Goal: Task Accomplishment & Management: Manage account settings

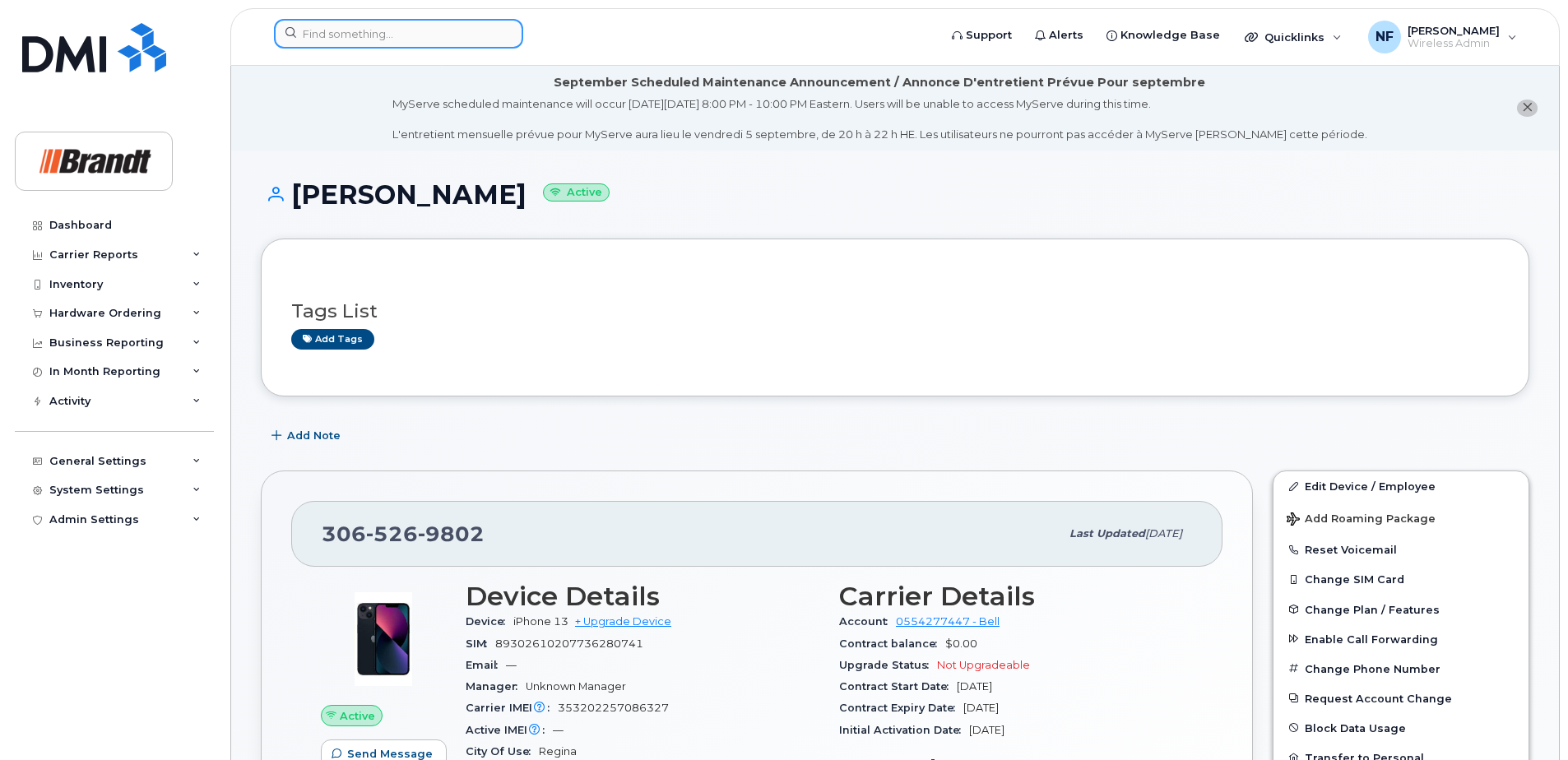
click at [416, 25] on input at bounding box center [398, 33] width 250 height 30
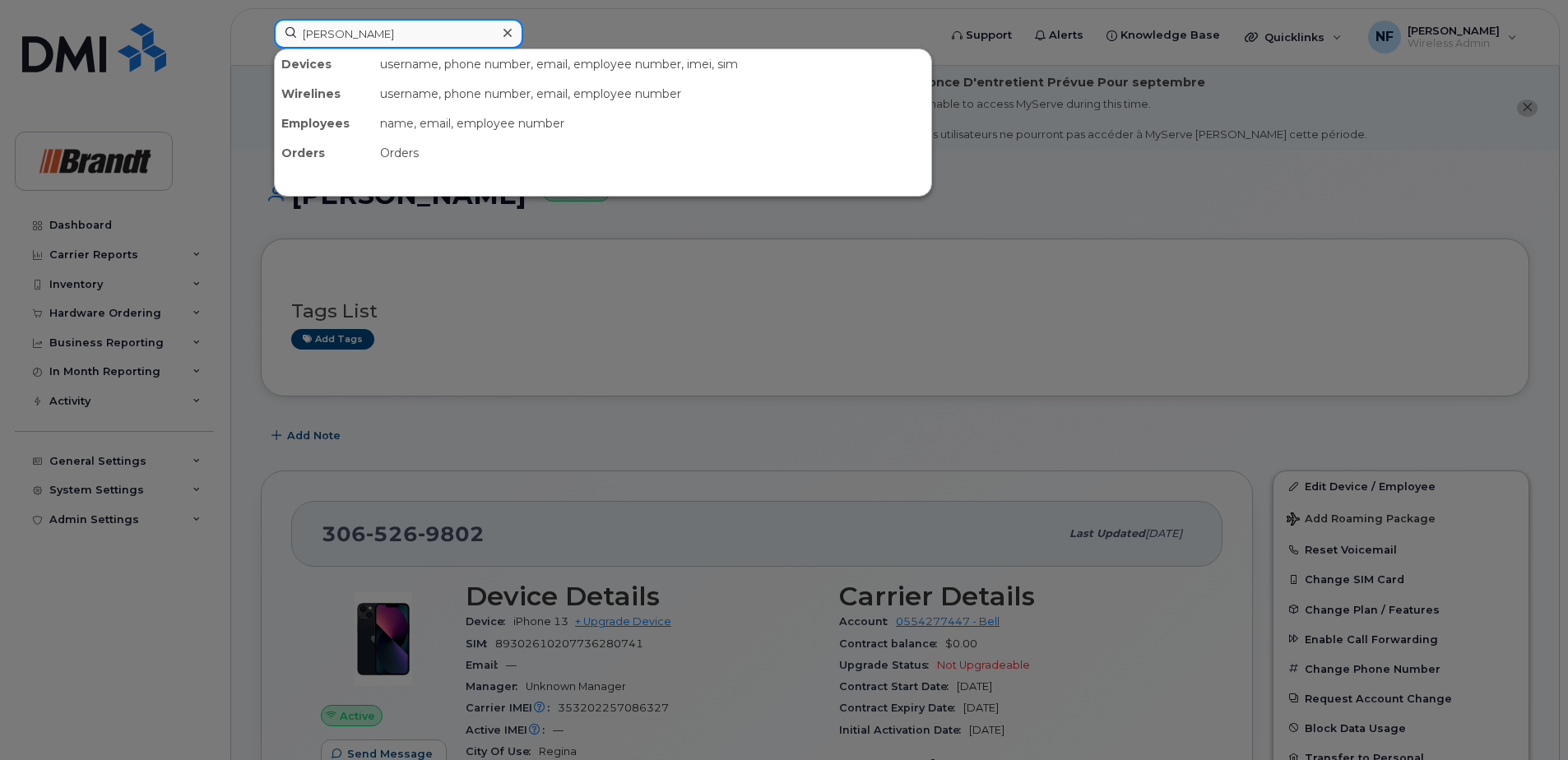
type input "mike ha"
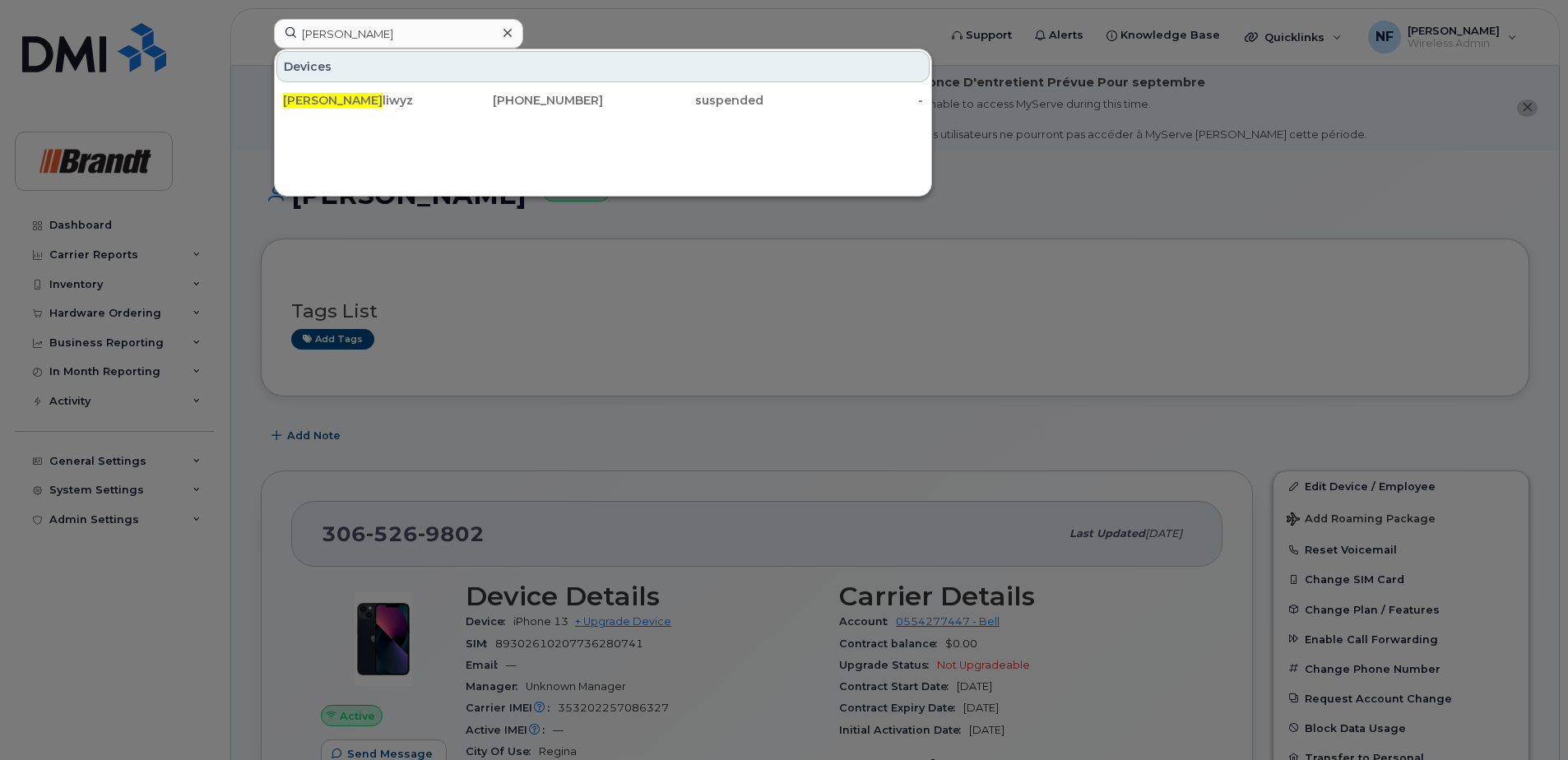
click at [395, 108] on div "Mike Ha liwyz" at bounding box center [363, 100] width 161 height 17
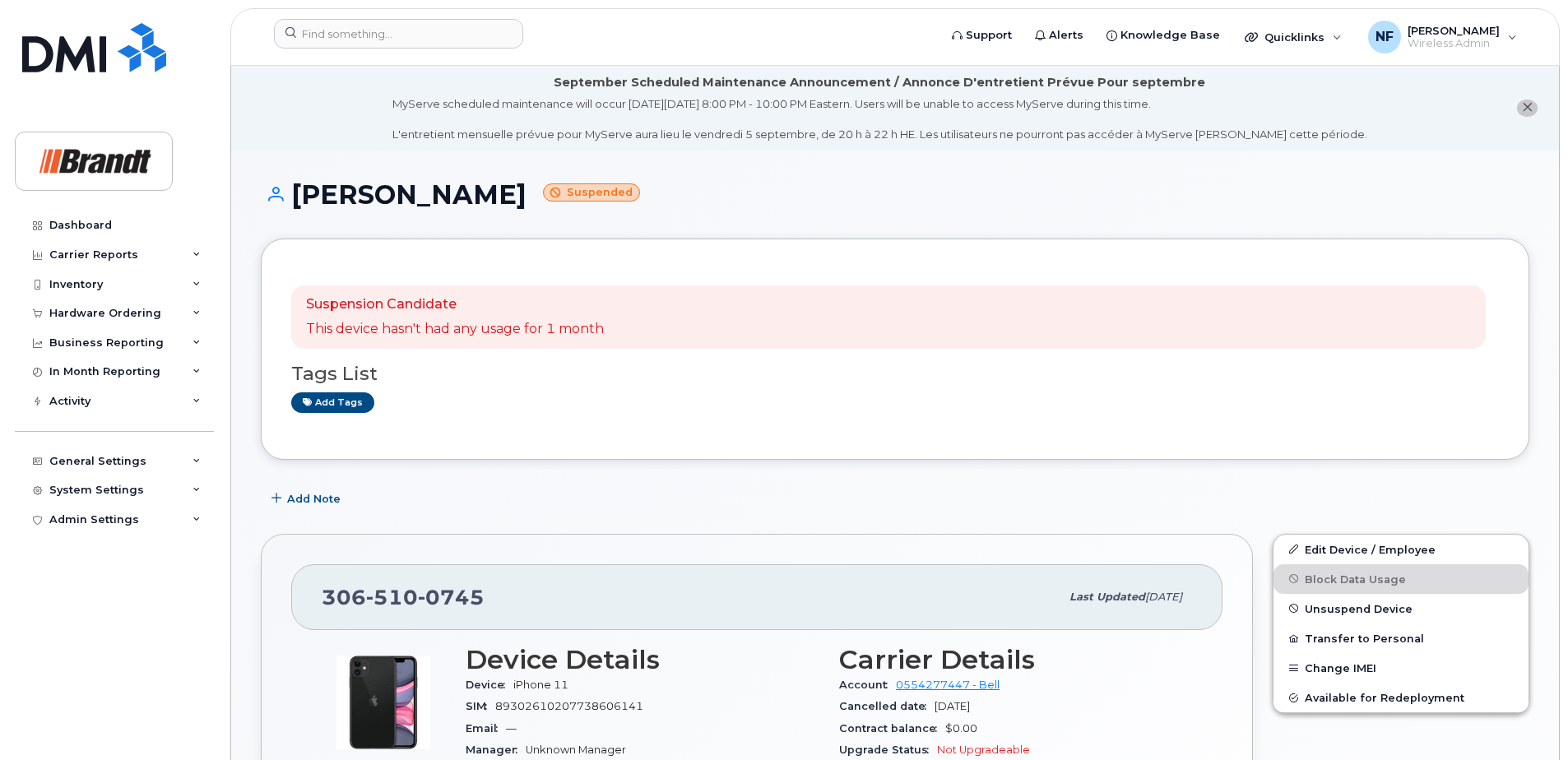
scroll to position [164, 0]
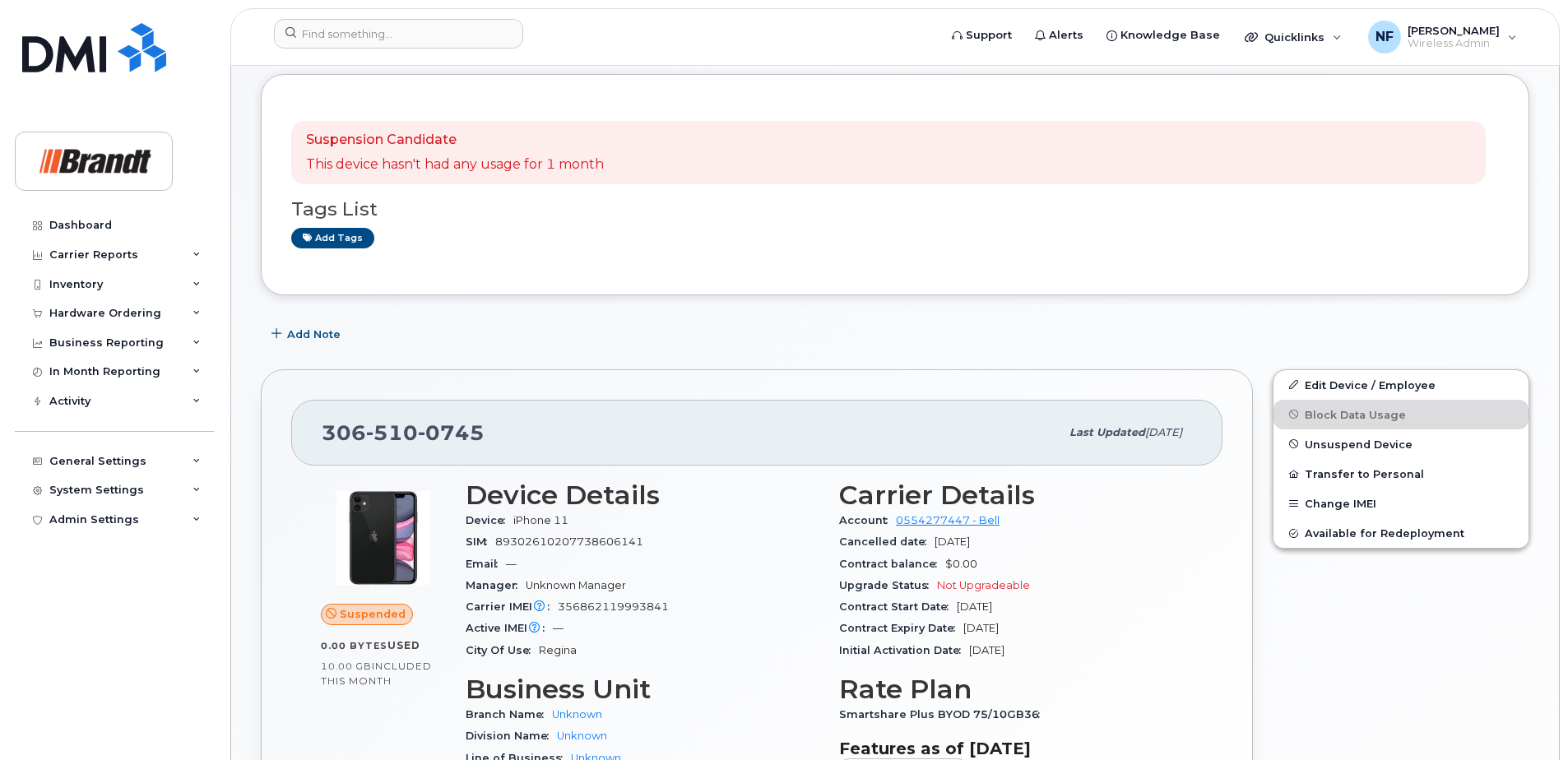
click at [1353, 444] on span "Unsuspend Device" at bounding box center [1358, 444] width 108 height 12
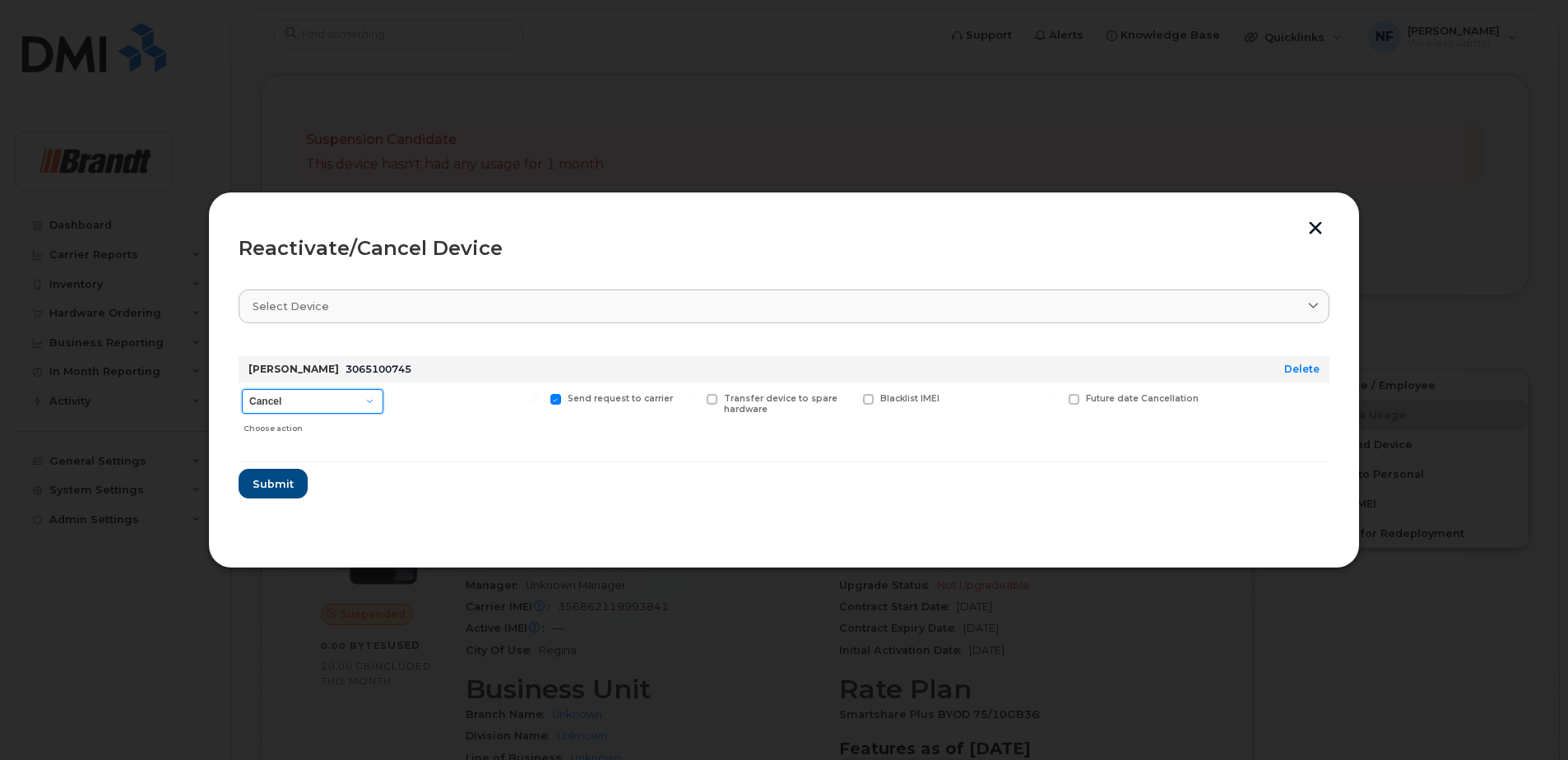
click at [335, 411] on select "Cancel Suspend - Extend Suspension Reactivate" at bounding box center [313, 401] width 142 height 25
select select "[object Object]"
click at [242, 389] on select "Cancel Suspend - Extend Suspension Reactivate" at bounding box center [313, 401] width 142 height 25
click at [1027, 399] on span "New Username" at bounding box center [1018, 399] width 69 height 11
click at [955, 399] on input "New Username" at bounding box center [950, 398] width 8 height 8
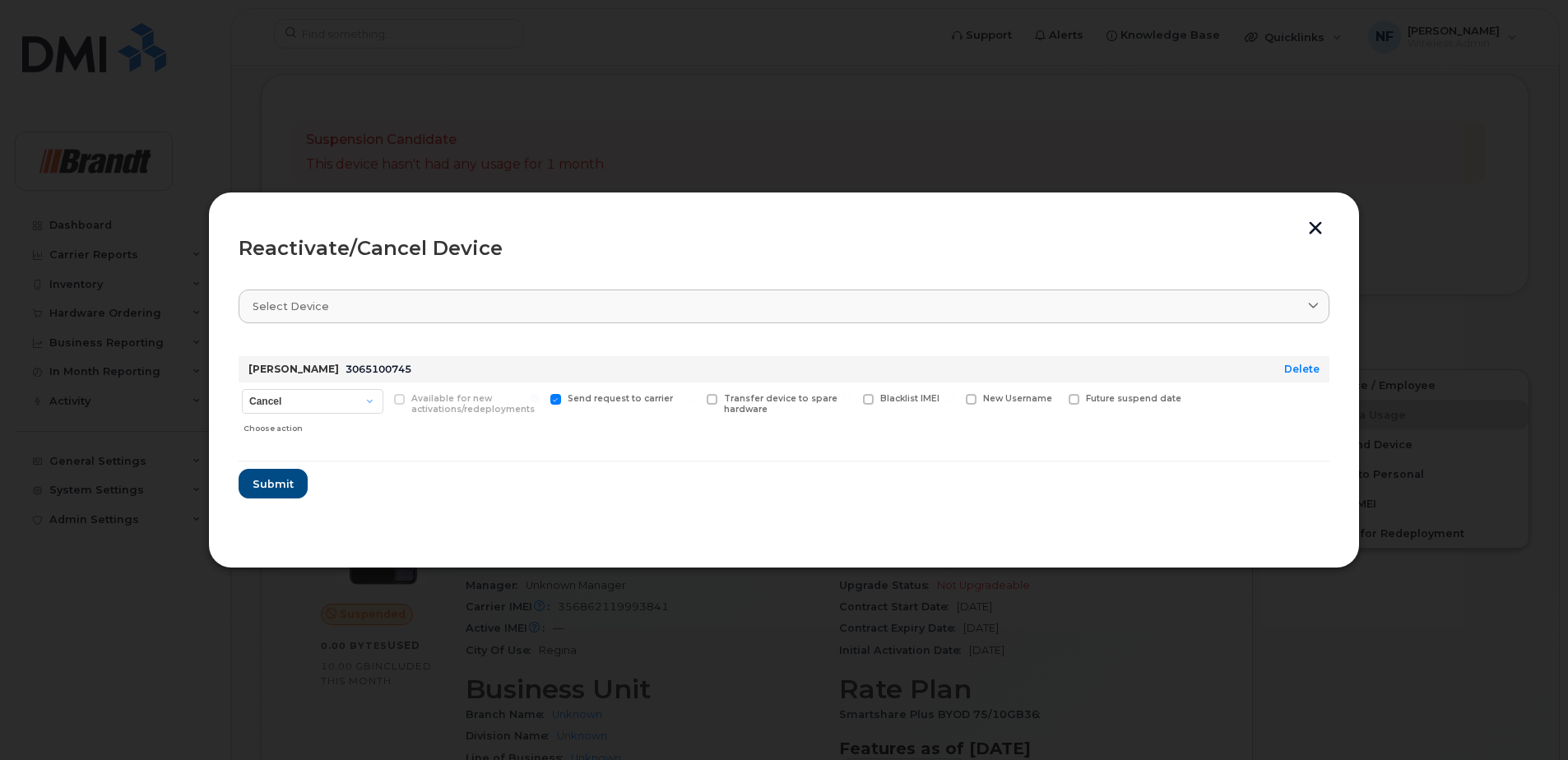
checkbox input "true"
click at [975, 427] on input "text" at bounding box center [1011, 425] width 92 height 30
type input "[PERSON_NAME]"
click at [263, 493] on span "Submit" at bounding box center [272, 489] width 41 height 16
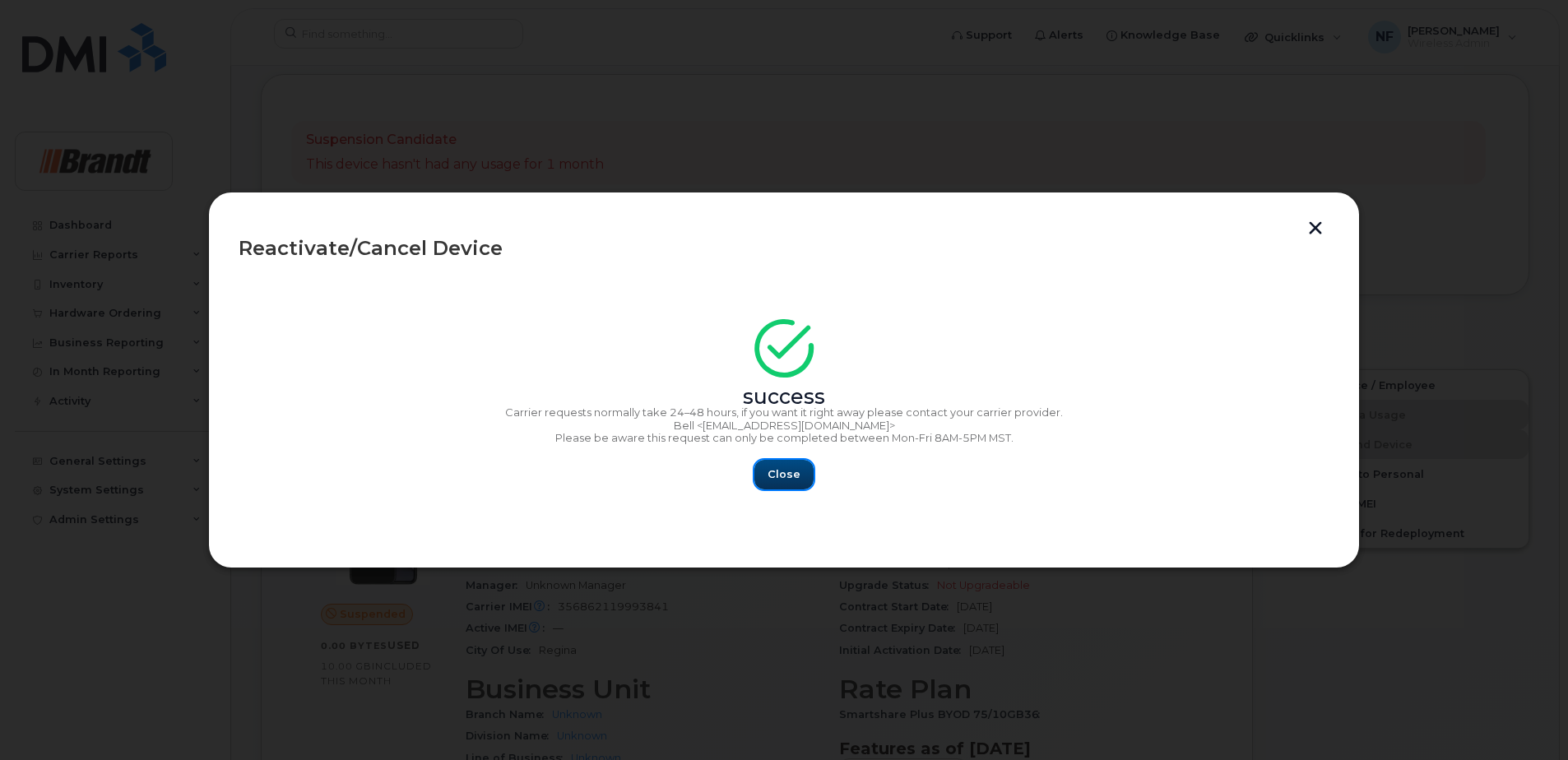
click at [777, 470] on span "Close" at bounding box center [783, 474] width 32 height 16
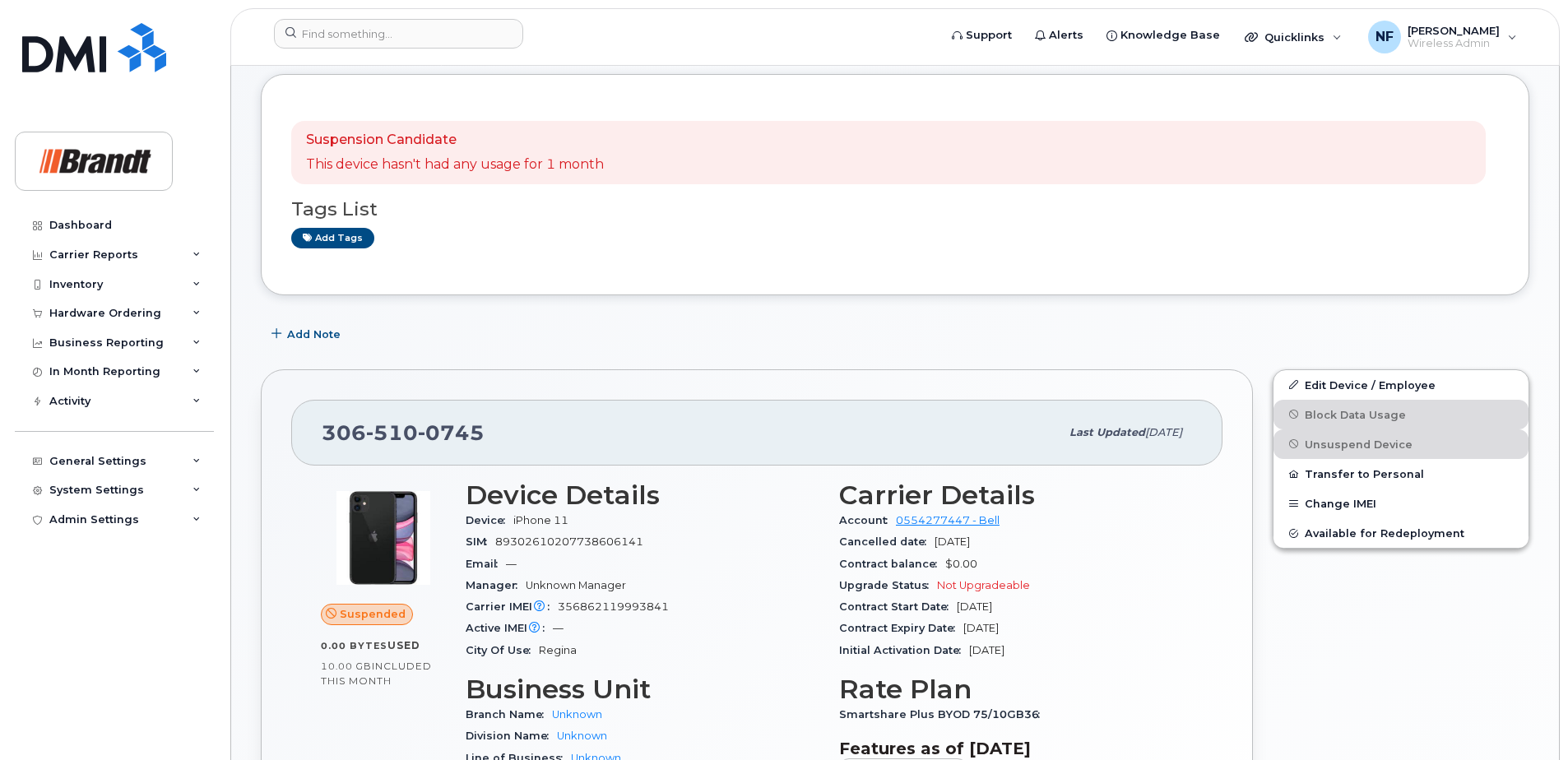
scroll to position [0, 0]
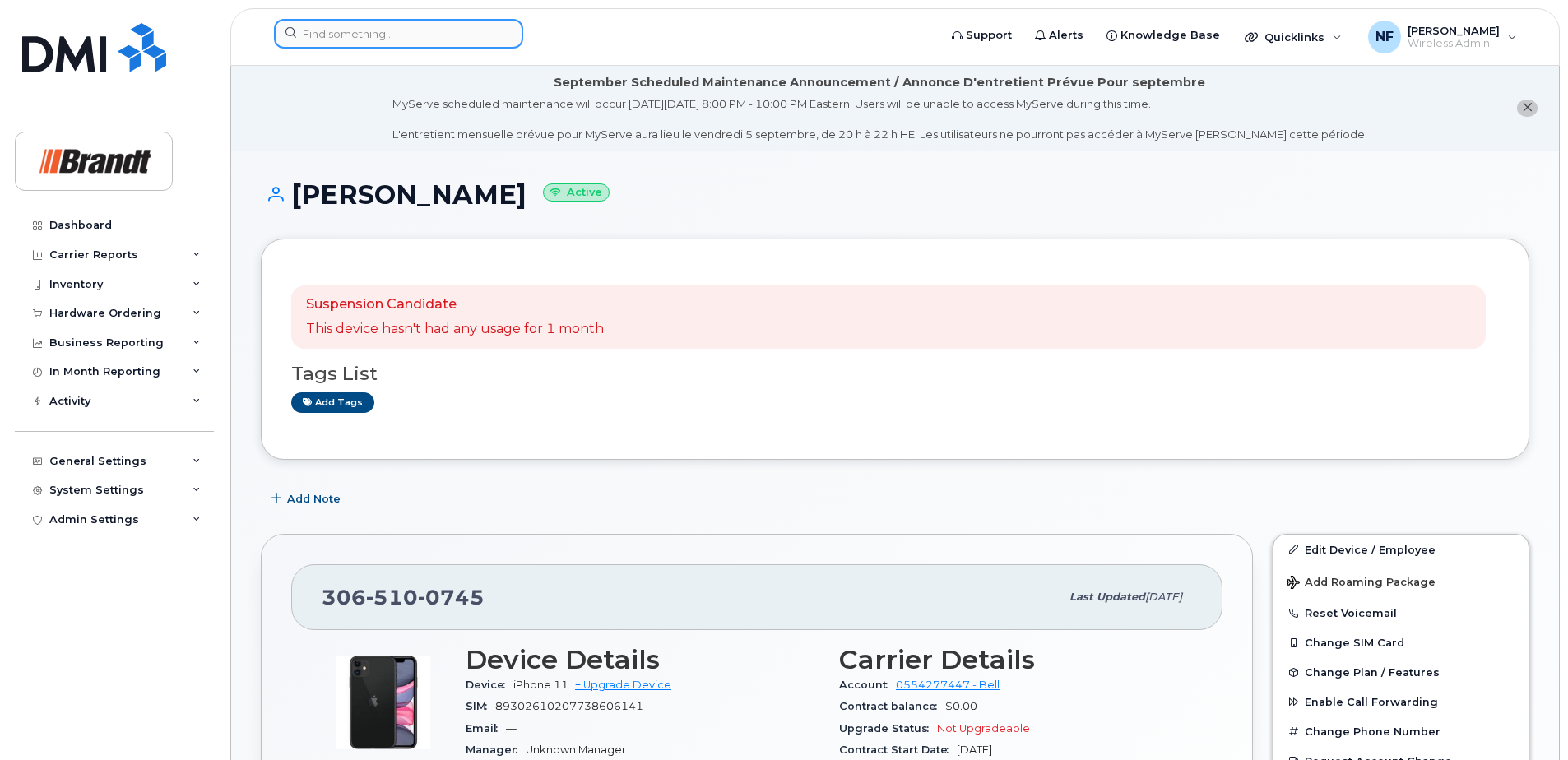
click at [390, 36] on input at bounding box center [398, 33] width 250 height 30
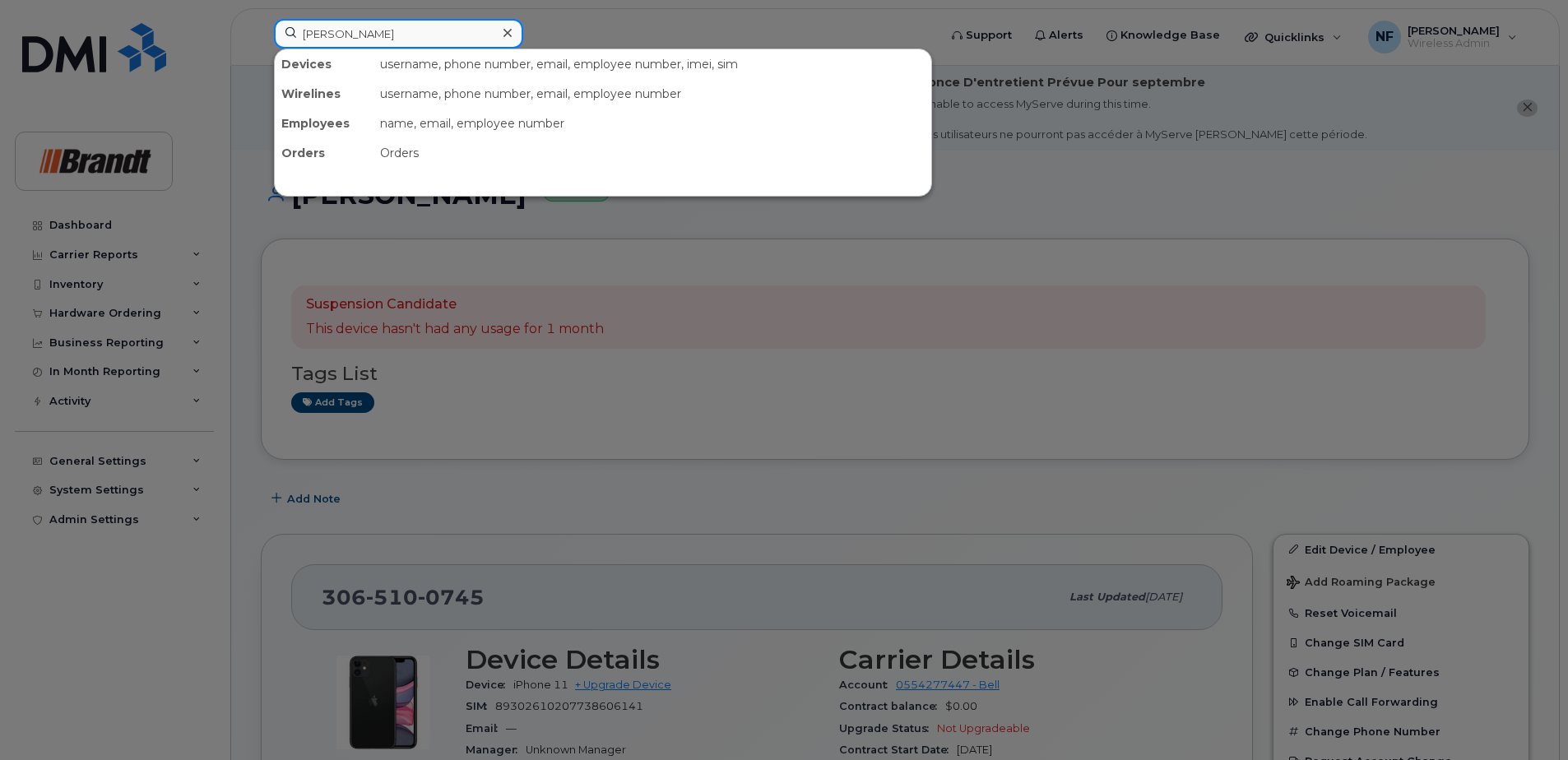
type input "[PERSON_NAME]"
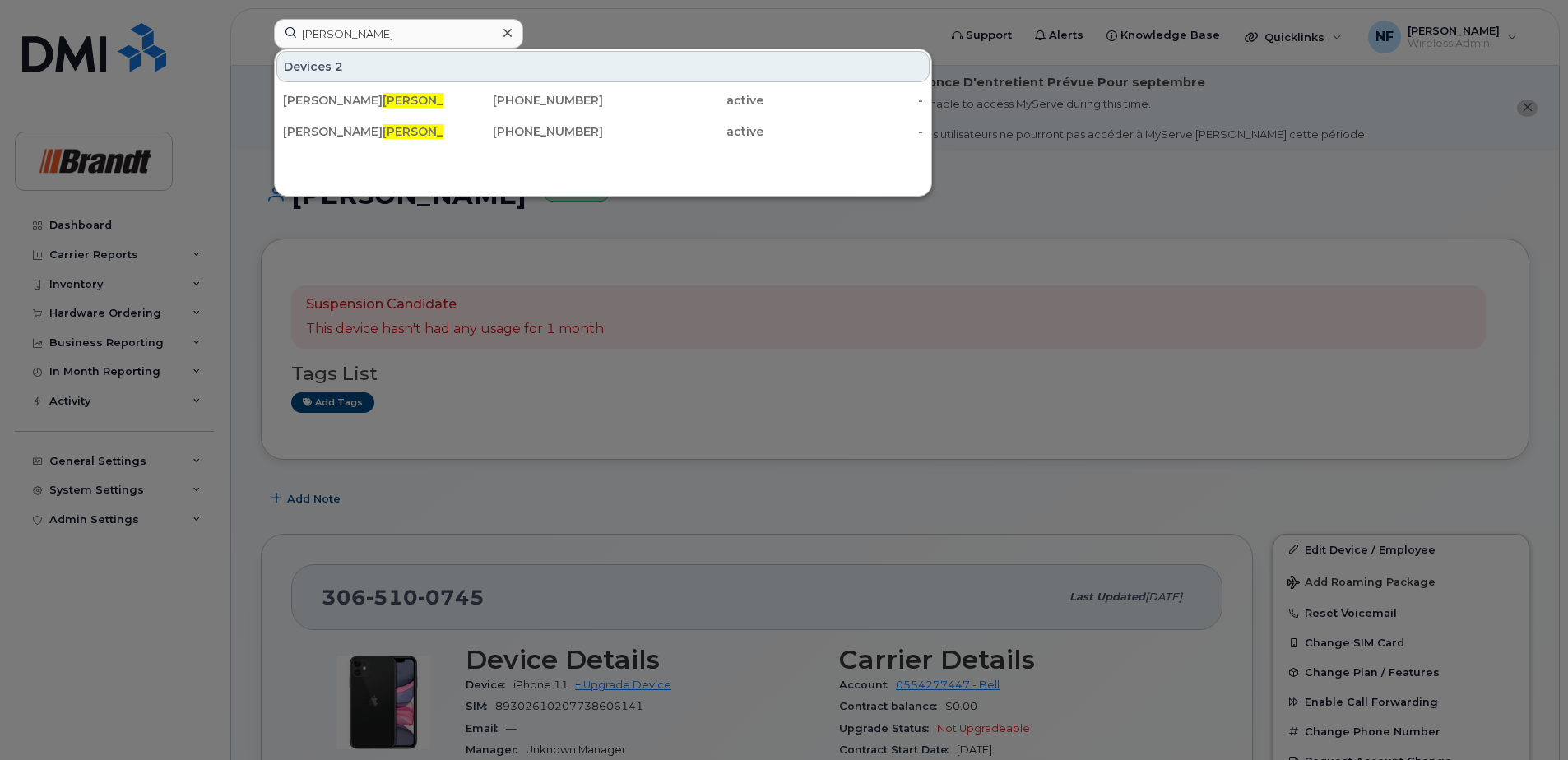
click at [457, 96] on div "[PHONE_NUMBER]" at bounding box center [523, 100] width 161 height 17
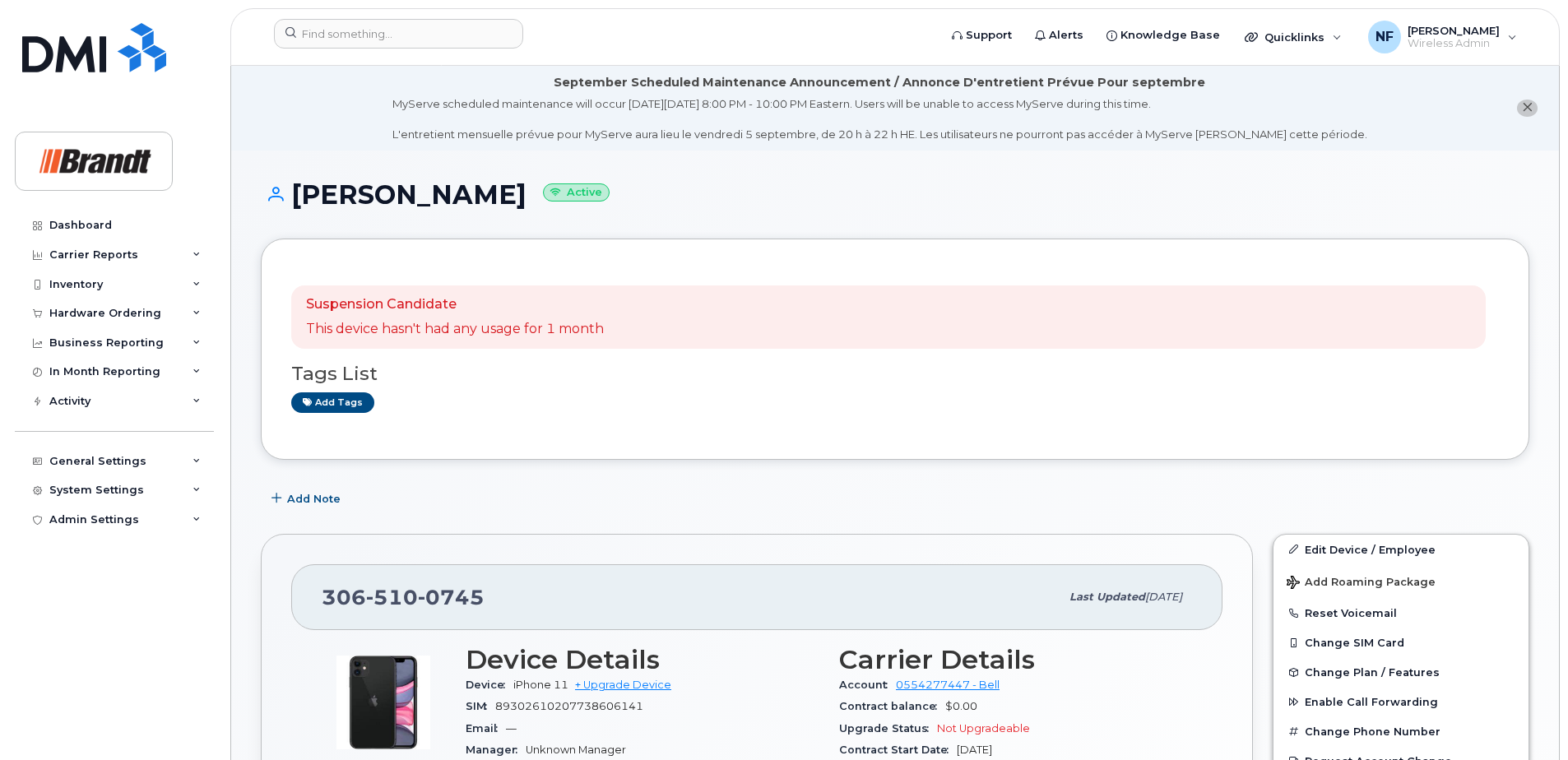
click at [409, 589] on span "510" at bounding box center [392, 597] width 52 height 25
copy span "[PHONE_NUMBER]"
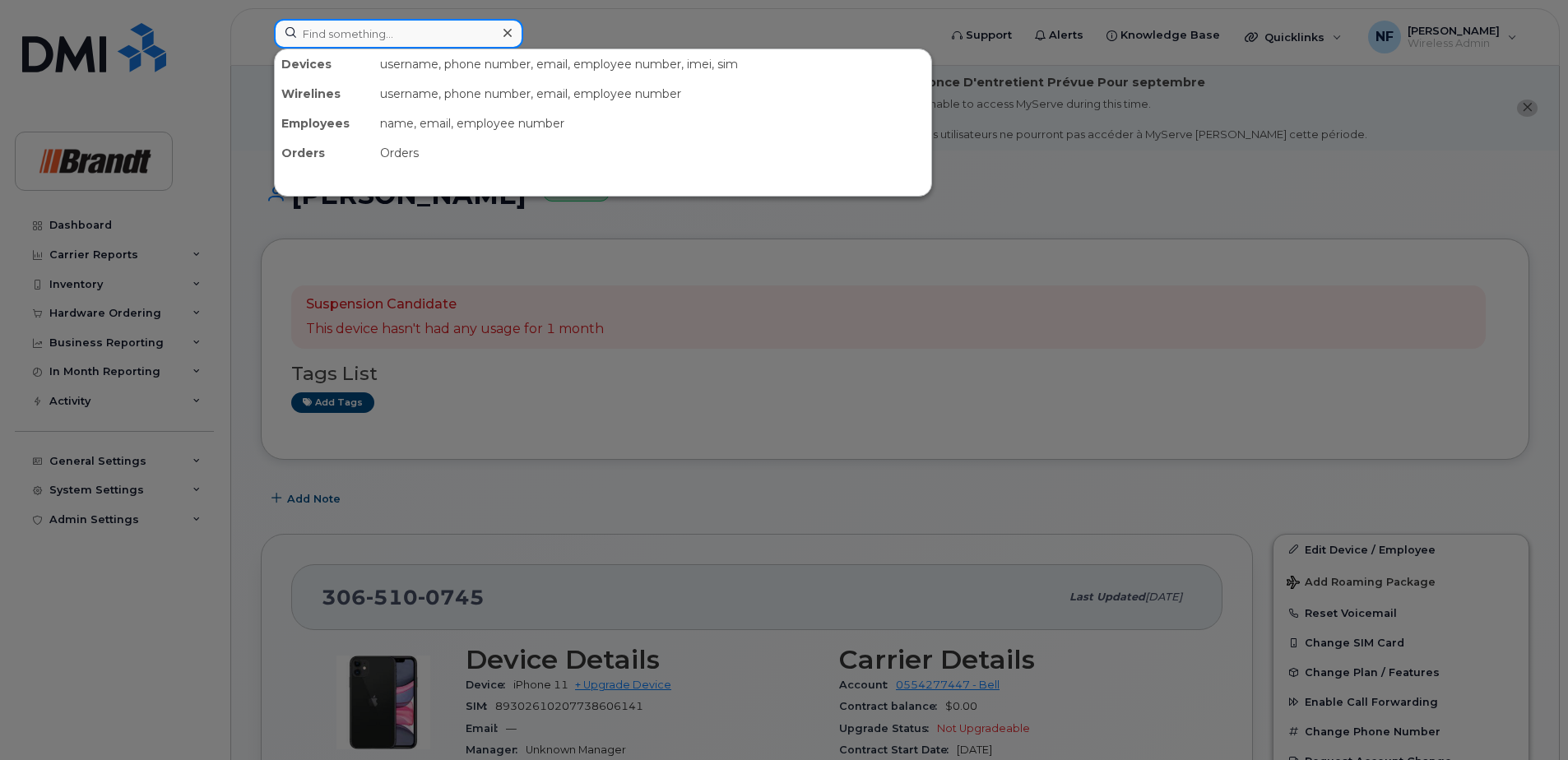
click at [369, 37] on input at bounding box center [398, 33] width 250 height 30
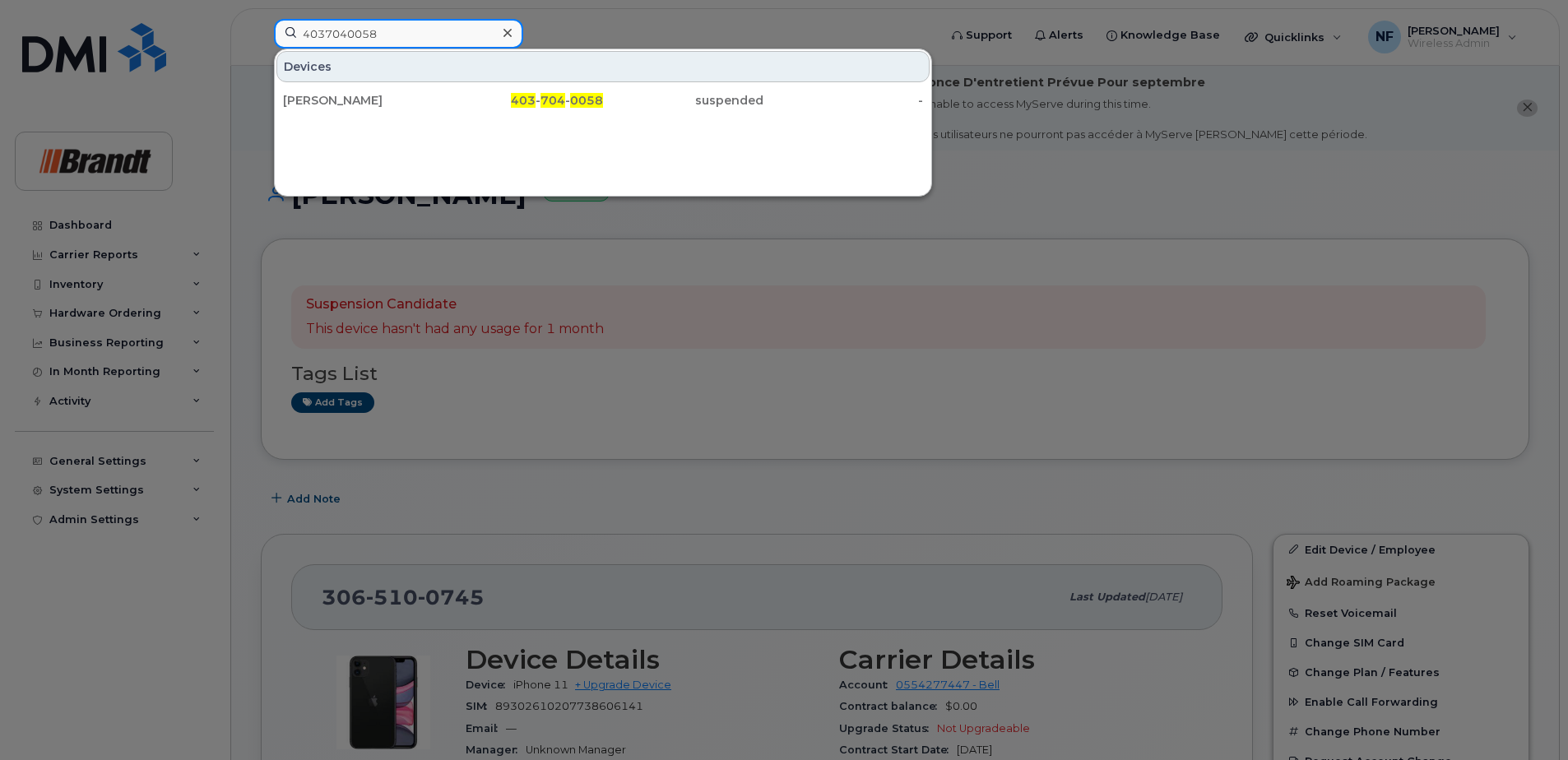
type input "4037040058"
click at [505, 34] on icon at bounding box center [508, 32] width 8 height 13
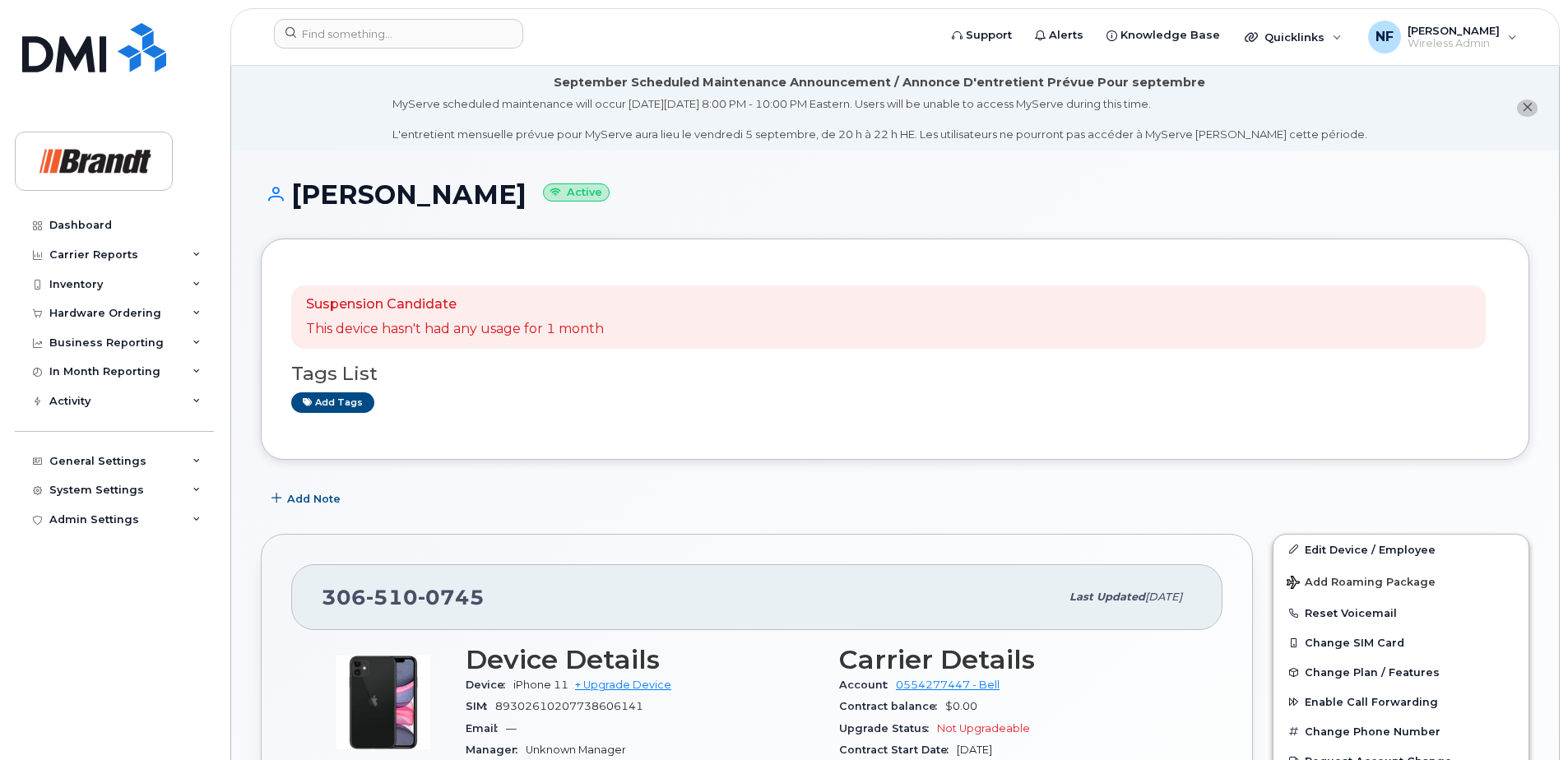
click at [441, 586] on span "0745" at bounding box center [451, 597] width 67 height 25
copy span "[PHONE_NUMBER]"
